Goal: Information Seeking & Learning: Learn about a topic

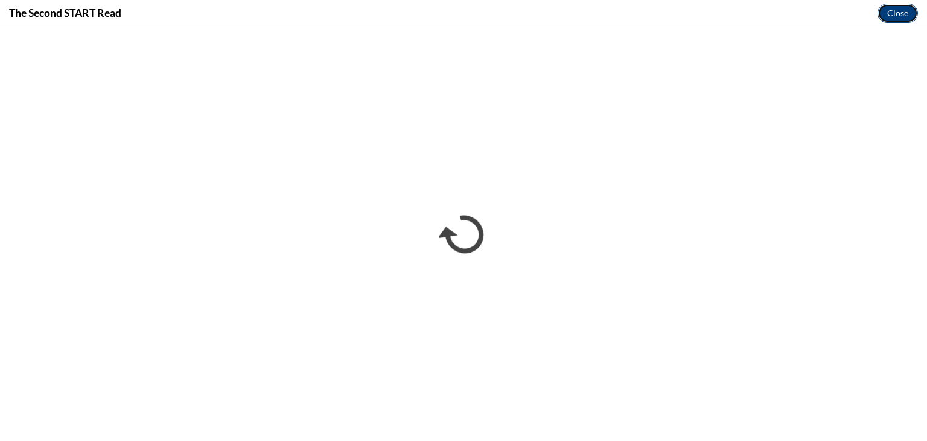
click at [902, 10] on button "Close" at bounding box center [897, 13] width 40 height 19
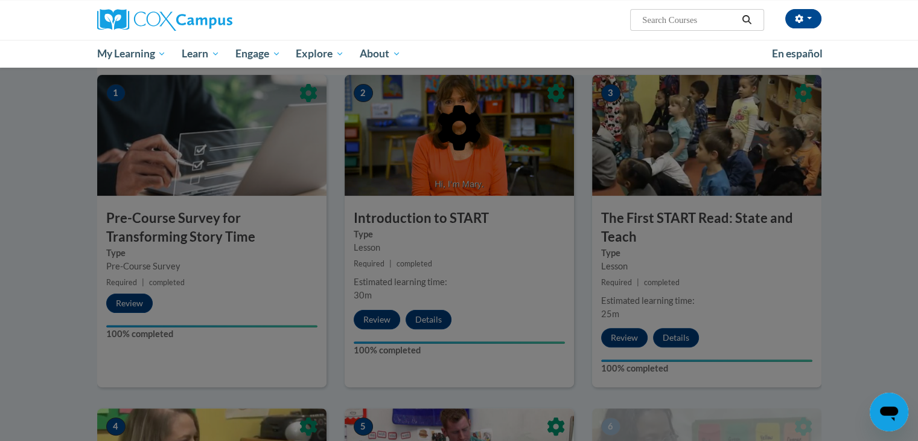
scroll to position [263, 0]
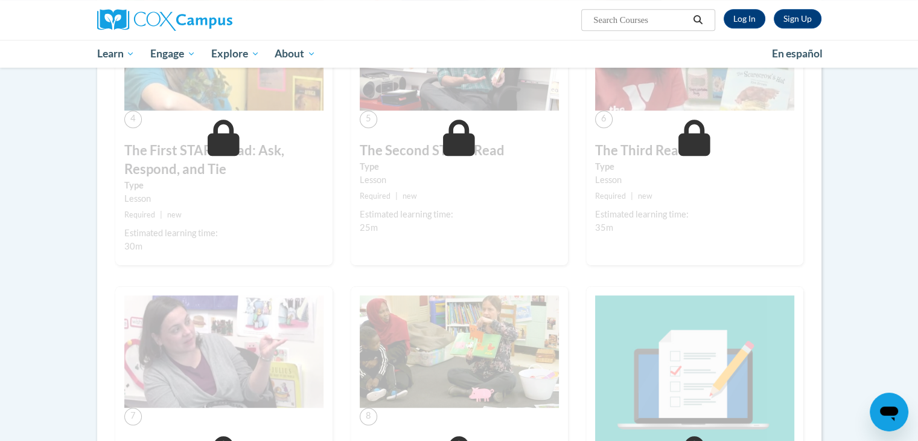
scroll to position [622, 0]
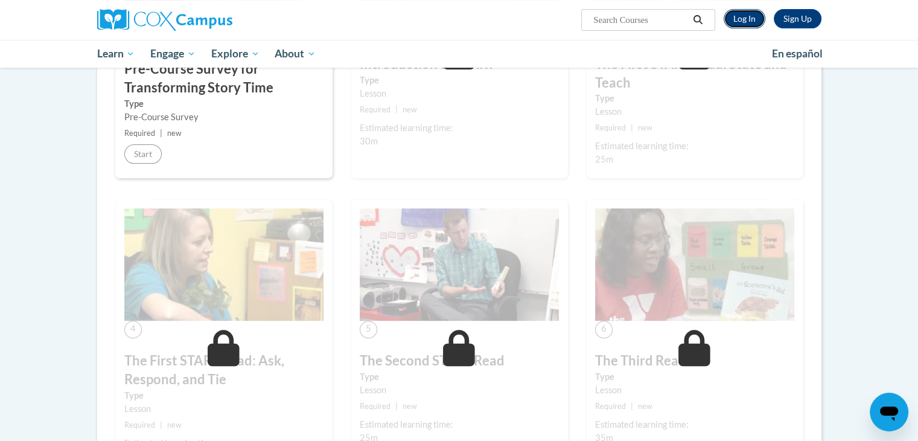
click at [739, 15] on link "Log In" at bounding box center [745, 18] width 42 height 19
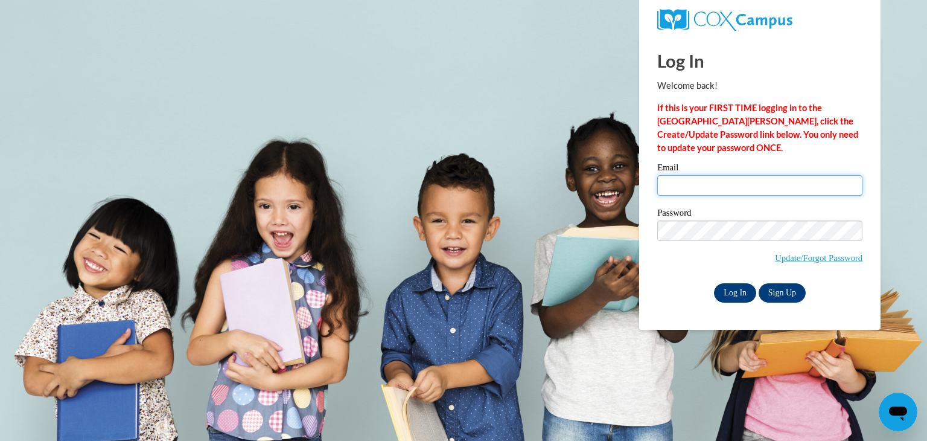
type input "egoratow@kusd.edu"
click at [724, 288] on input "Log In" at bounding box center [735, 292] width 42 height 19
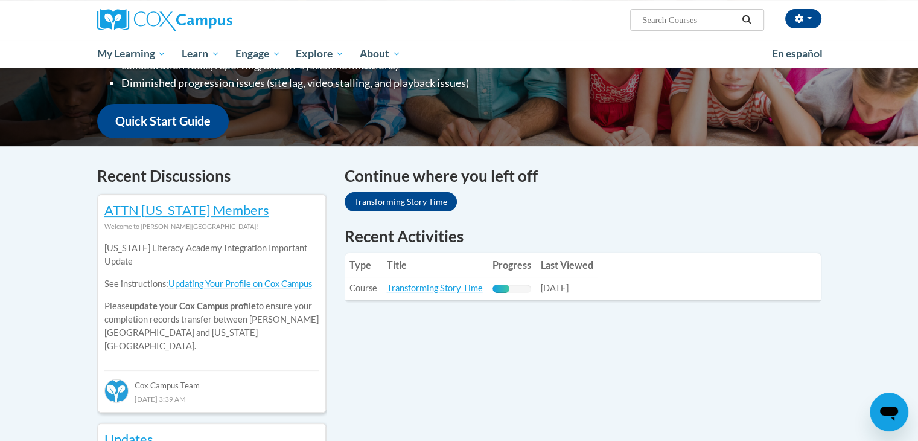
scroll to position [278, 0]
click at [425, 290] on link "Transforming Story Time" at bounding box center [435, 287] width 96 height 10
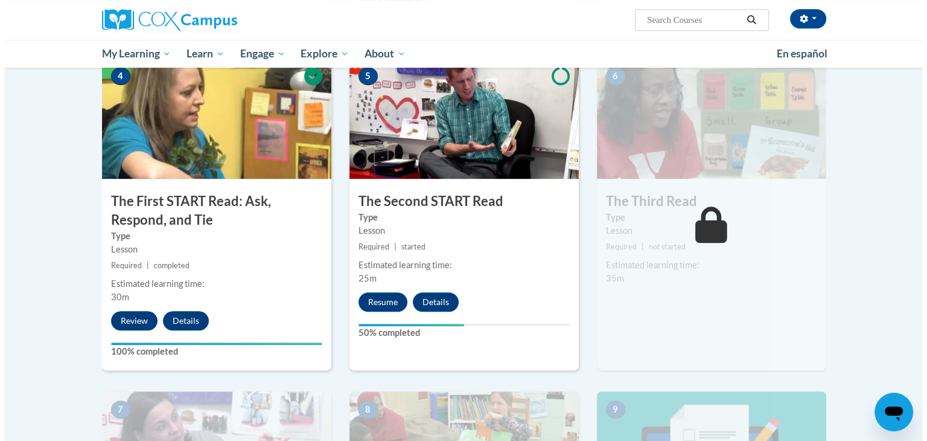
scroll to position [579, 0]
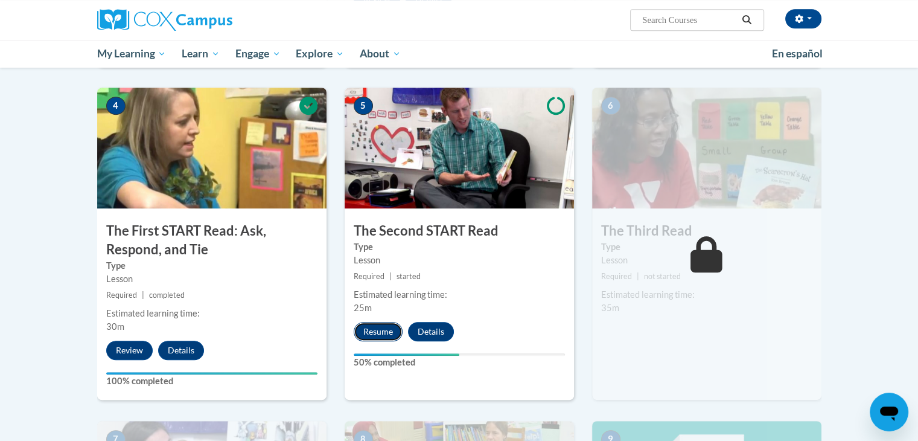
click at [371, 331] on button "Resume" at bounding box center [378, 331] width 49 height 19
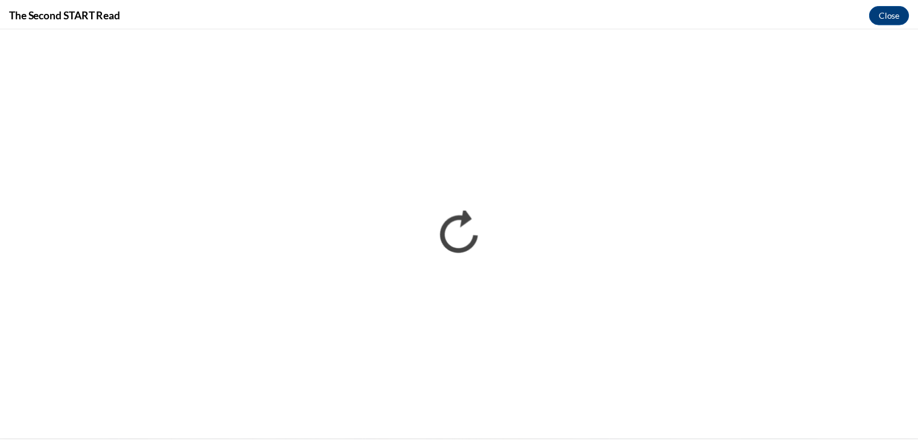
scroll to position [0, 0]
click at [899, 15] on button "Close" at bounding box center [897, 13] width 40 height 19
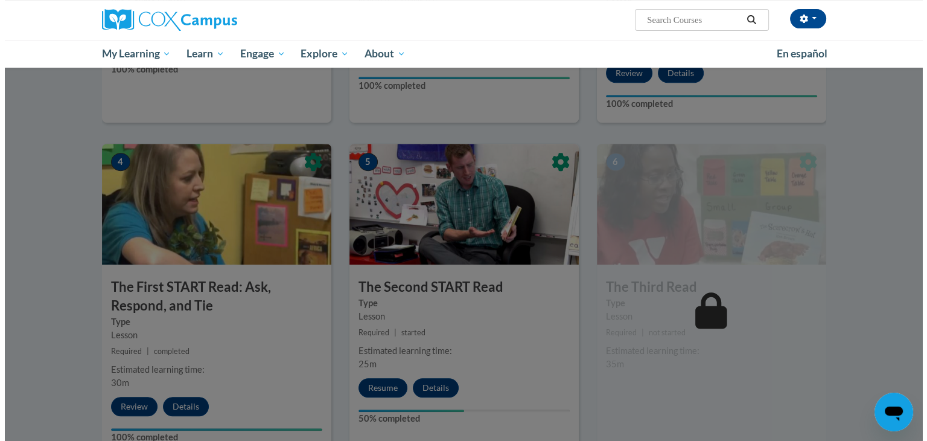
scroll to position [526, 0]
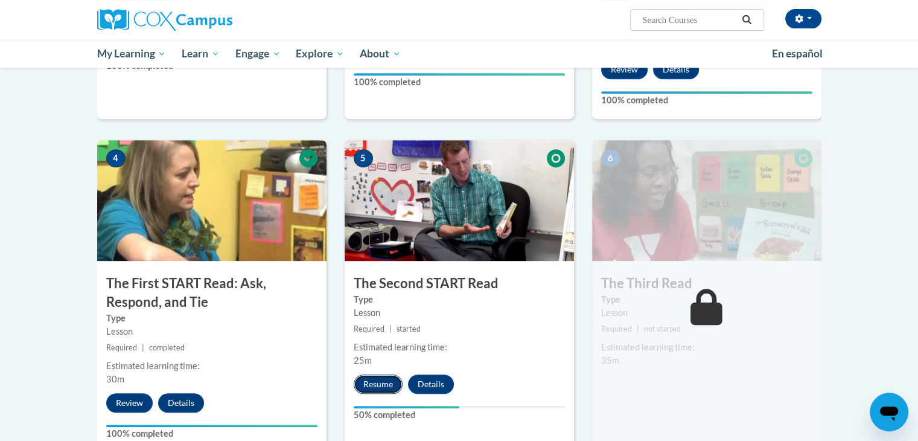
click at [381, 380] on button "Resume" at bounding box center [378, 383] width 49 height 19
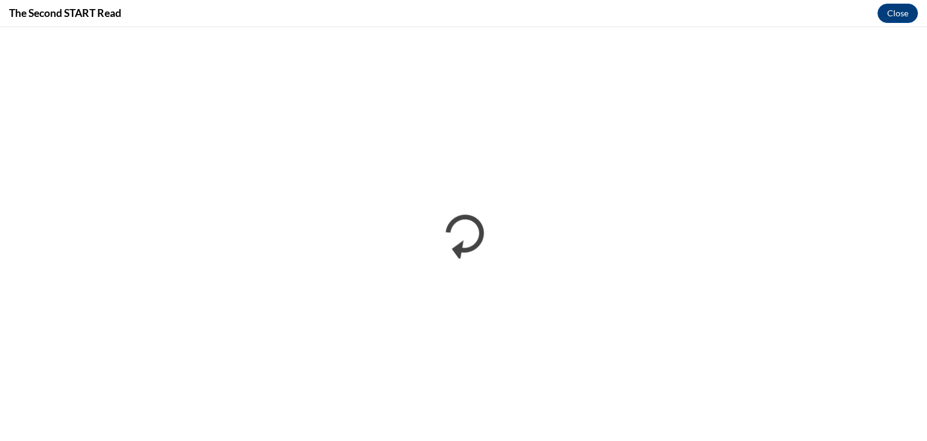
scroll to position [0, 0]
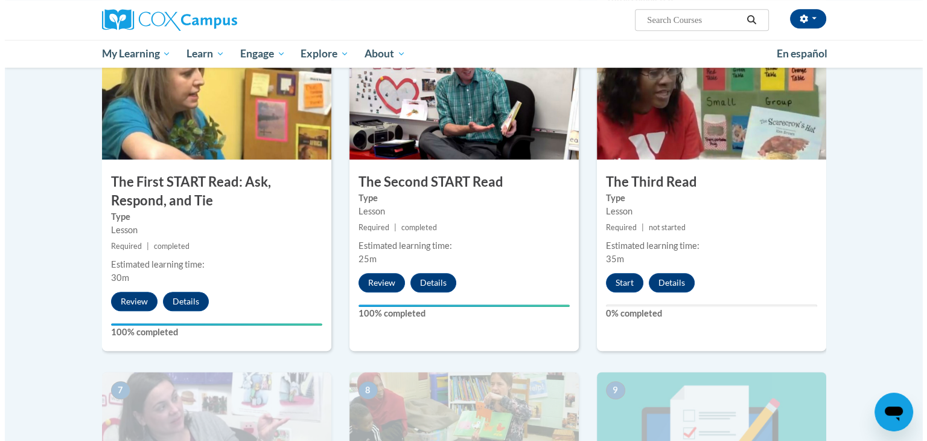
scroll to position [628, 0]
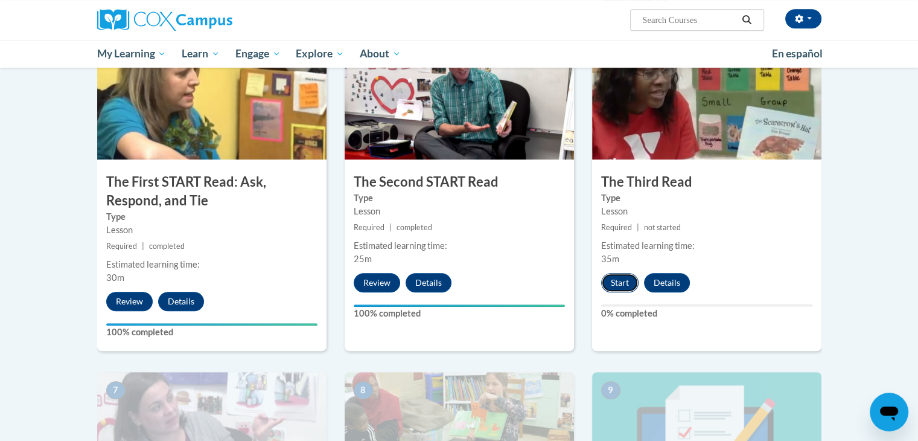
click at [614, 275] on button "Start" at bounding box center [619, 282] width 37 height 19
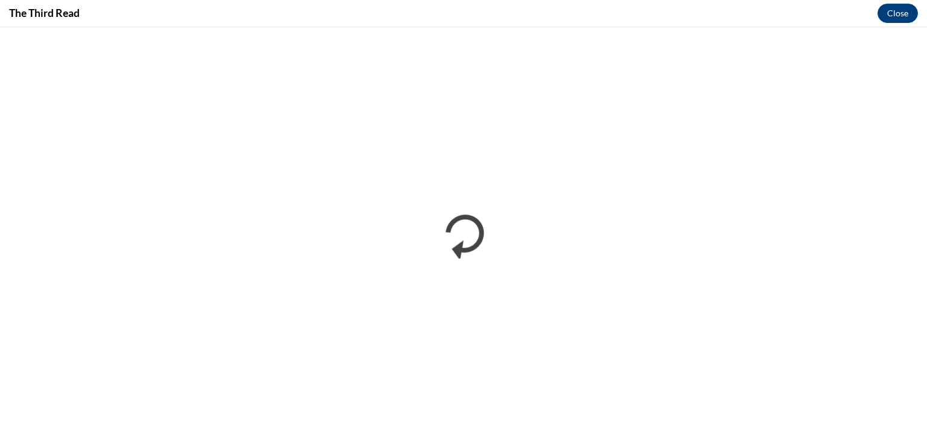
scroll to position [0, 0]
